Goal: Task Accomplishment & Management: Manage account settings

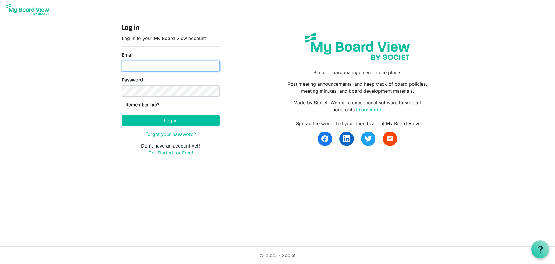
click at [154, 64] on input "Email" at bounding box center [171, 65] width 98 height 11
type input "margo@margolong.com"
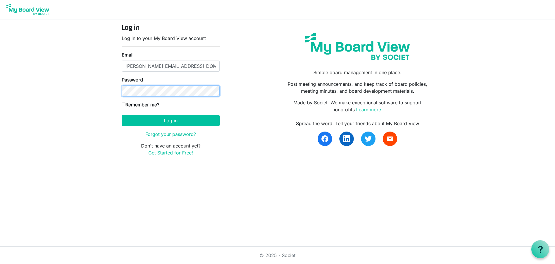
click at [122, 115] on button "Log in" at bounding box center [171, 120] width 98 height 11
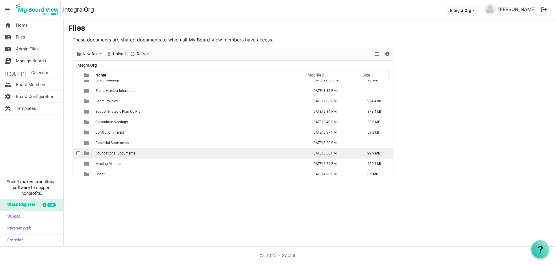
scroll to position [6, 0]
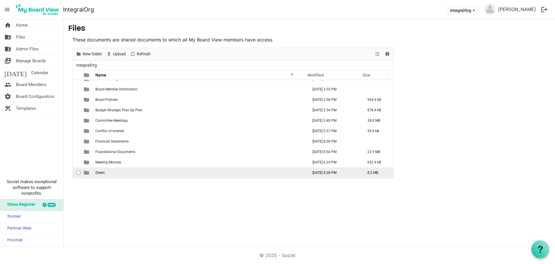
click at [140, 171] on td "Orient" at bounding box center [200, 172] width 213 height 10
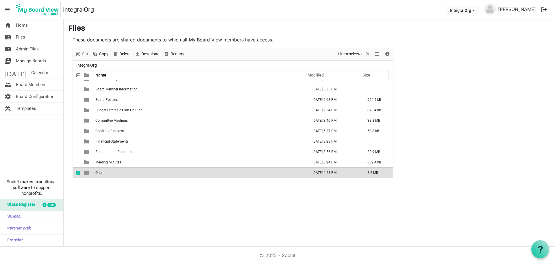
click at [140, 171] on td "Orient" at bounding box center [200, 172] width 213 height 10
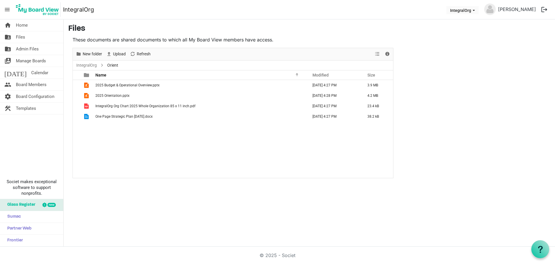
scroll to position [0, 0]
click at [84, 51] on span "New folder" at bounding box center [92, 53] width 21 height 7
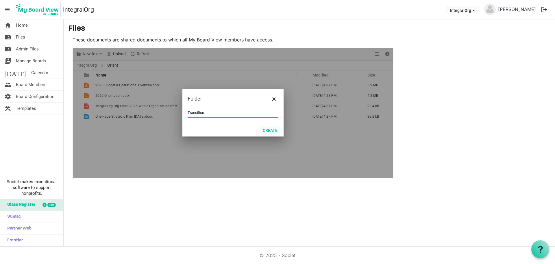
type input "Transition"
click at [271, 130] on button "Create" at bounding box center [270, 130] width 22 height 8
